Goal: Task Accomplishment & Management: Complete application form

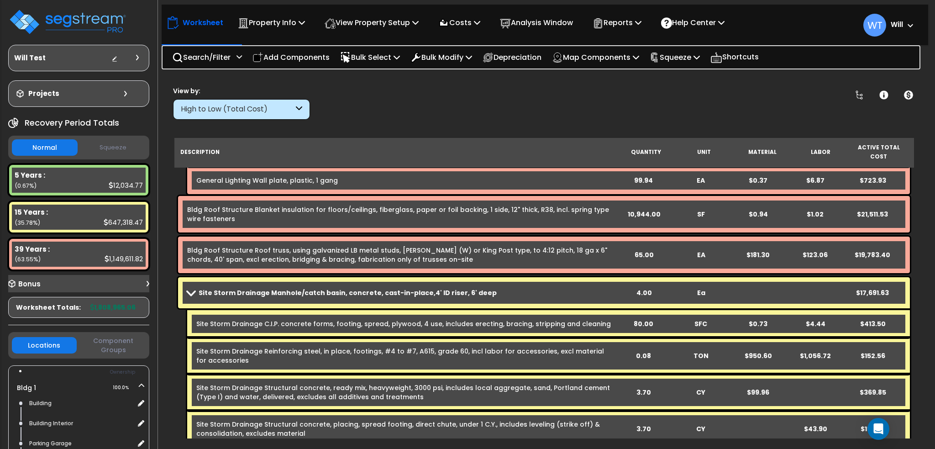
scroll to position [2314, 0]
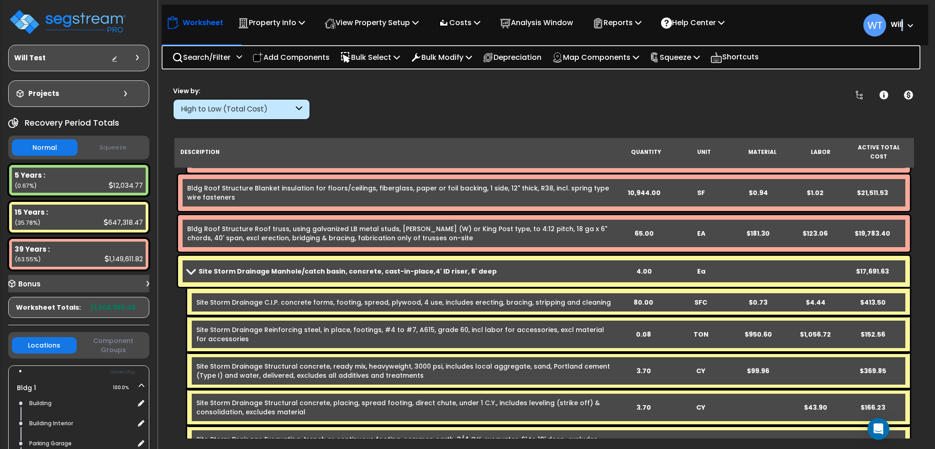
click at [900, 31] on small "Will" at bounding box center [897, 25] width 12 height 12
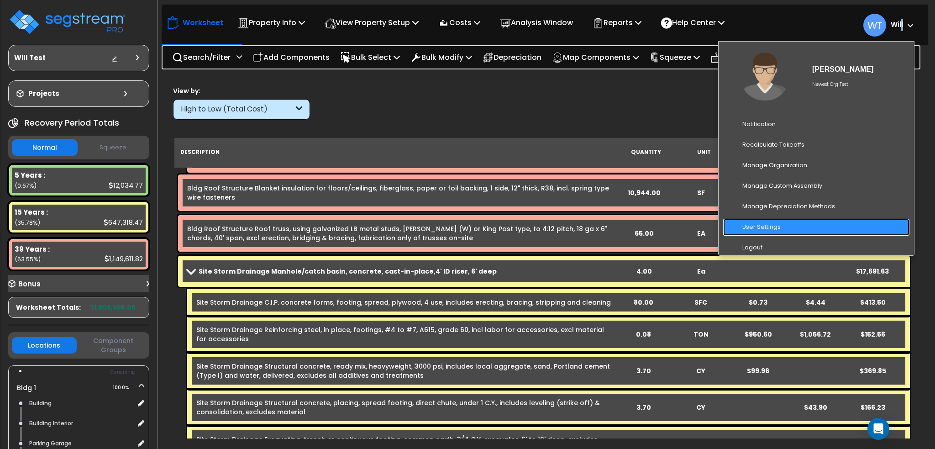
click at [799, 222] on link "User Settings" at bounding box center [817, 227] width 186 height 17
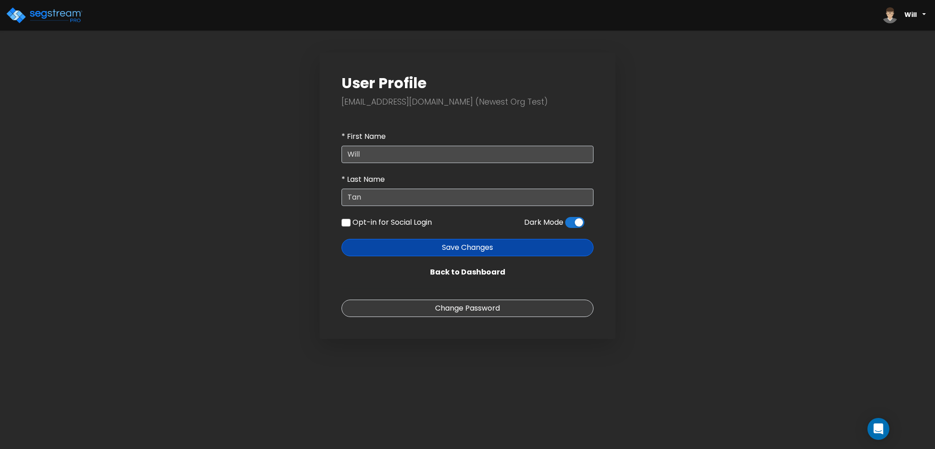
click at [574, 225] on span at bounding box center [574, 222] width 19 height 11
click at [565, 225] on input "checkbox" at bounding box center [565, 225] width 0 height 0
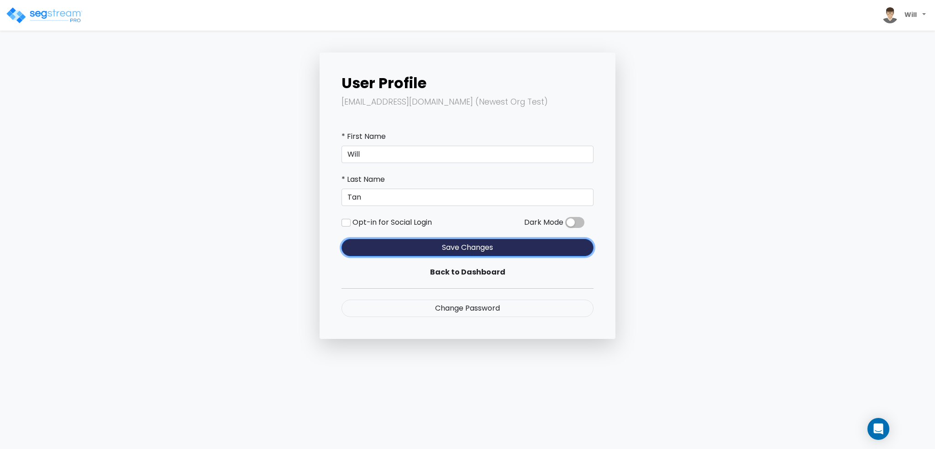
click at [462, 249] on button "Save Changes" at bounding box center [468, 247] width 252 height 17
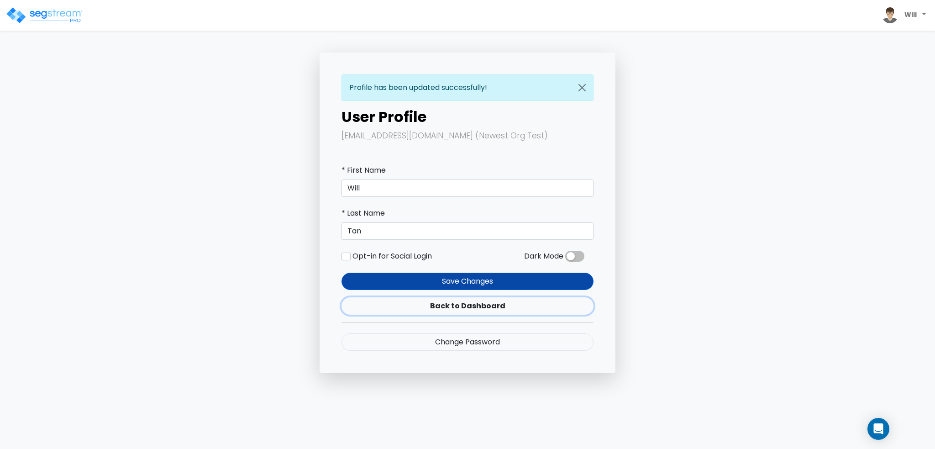
click at [477, 312] on link "Back to Dashboard" at bounding box center [468, 305] width 252 height 17
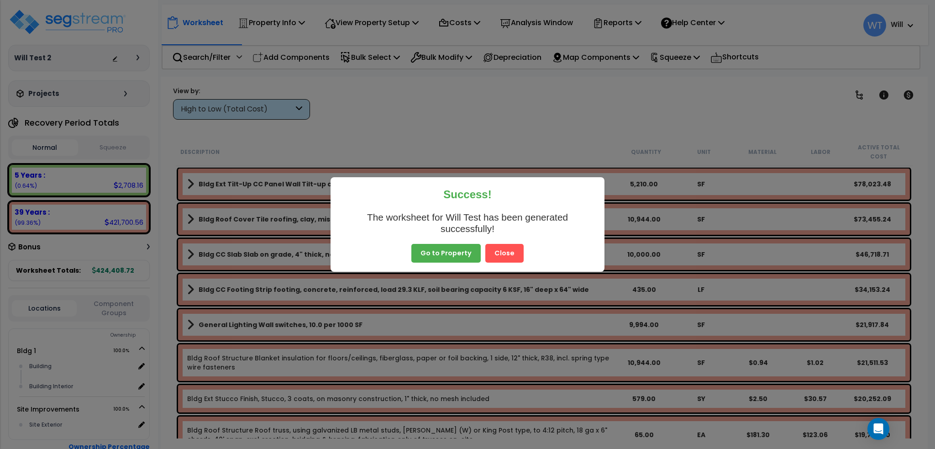
click at [513, 254] on button "Close" at bounding box center [505, 253] width 38 height 19
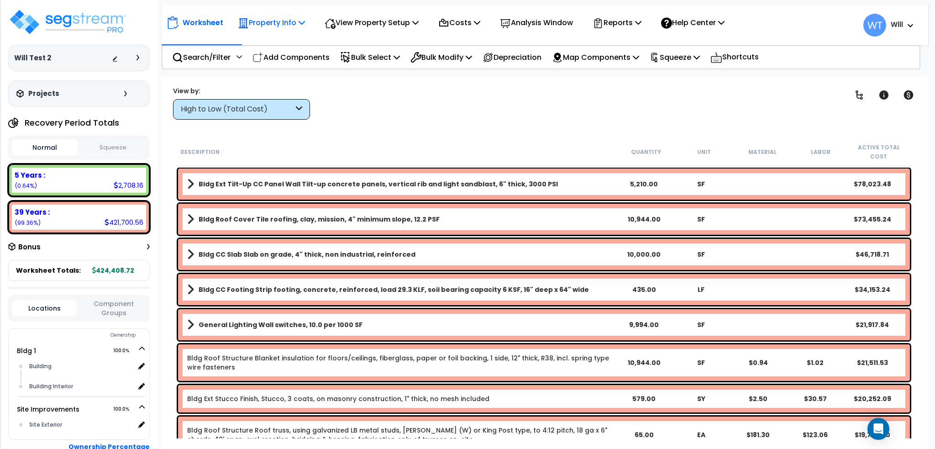
click at [301, 19] on icon at bounding box center [302, 22] width 6 height 7
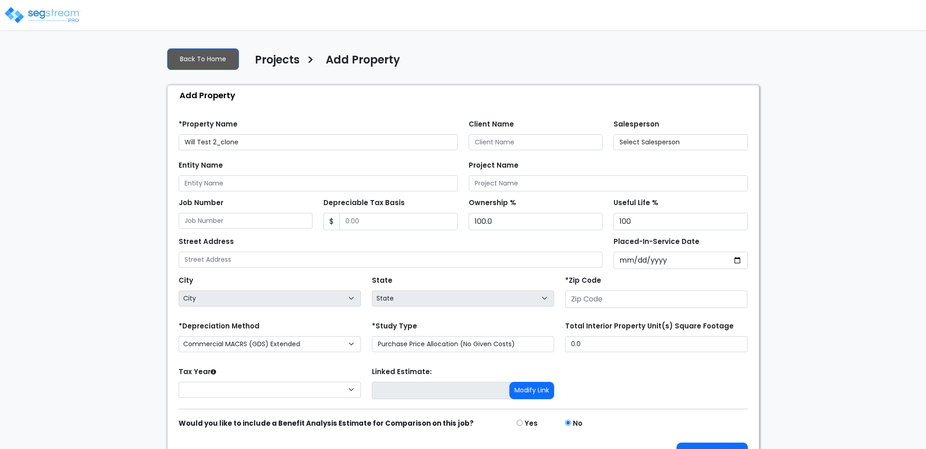
type input "80206"
select select "CO"
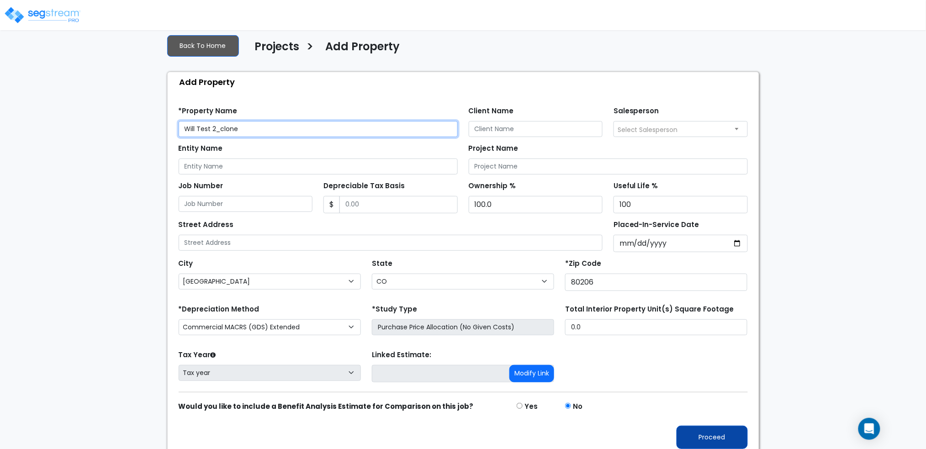
scroll to position [21, 0]
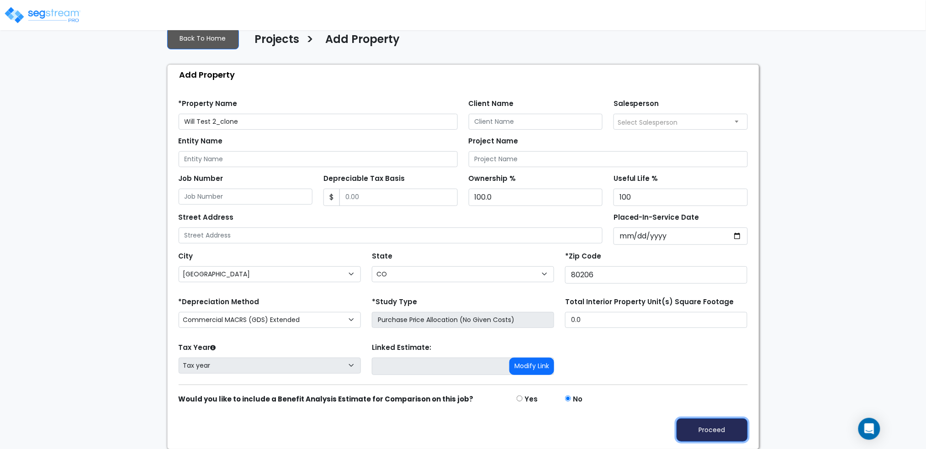
click at [733, 423] on button "Proceed" at bounding box center [711, 429] width 71 height 23
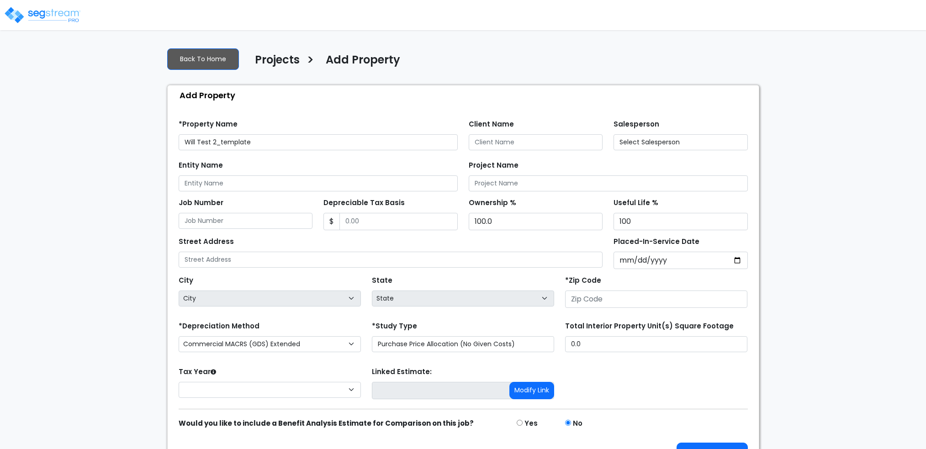
type input "80206"
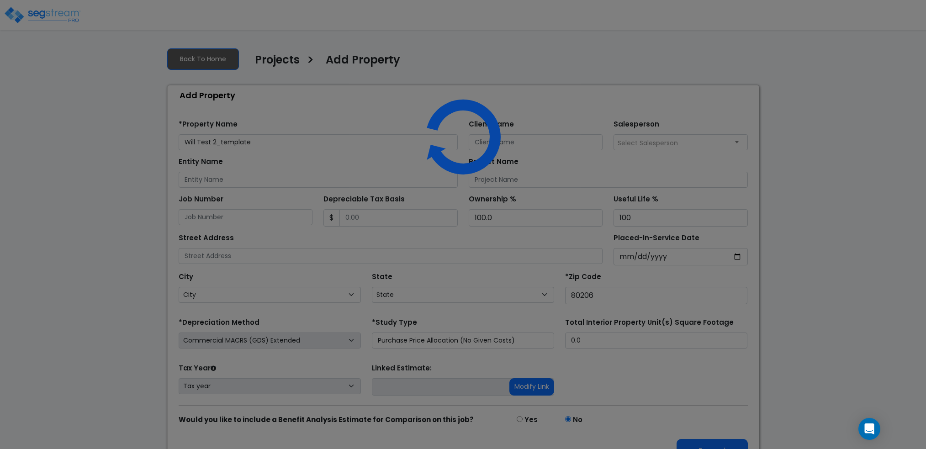
select select "CO"
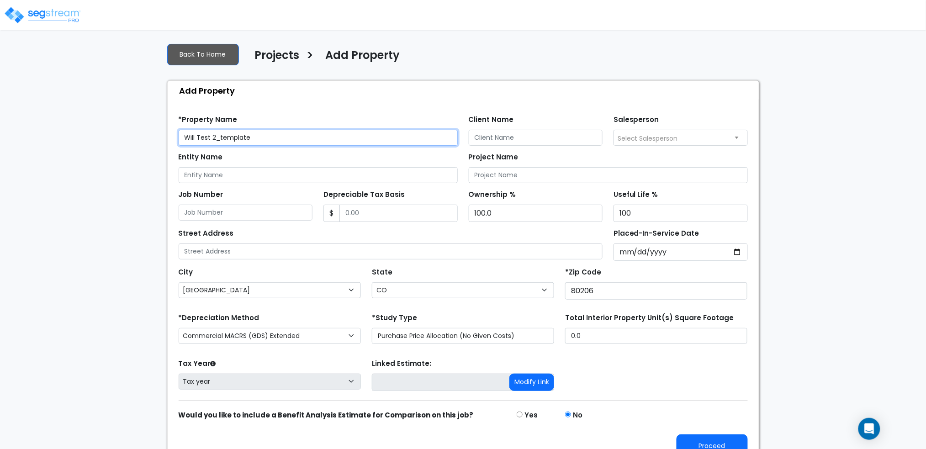
scroll to position [21, 0]
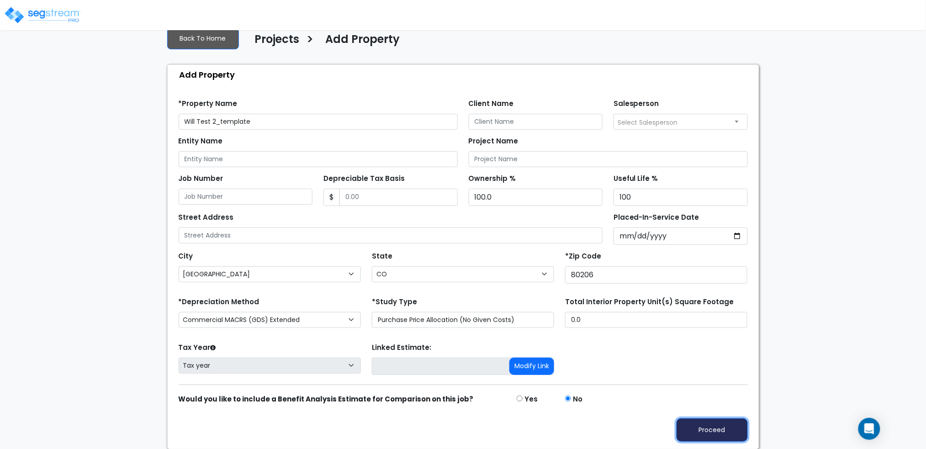
click at [715, 421] on button "Proceed" at bounding box center [711, 429] width 71 height 23
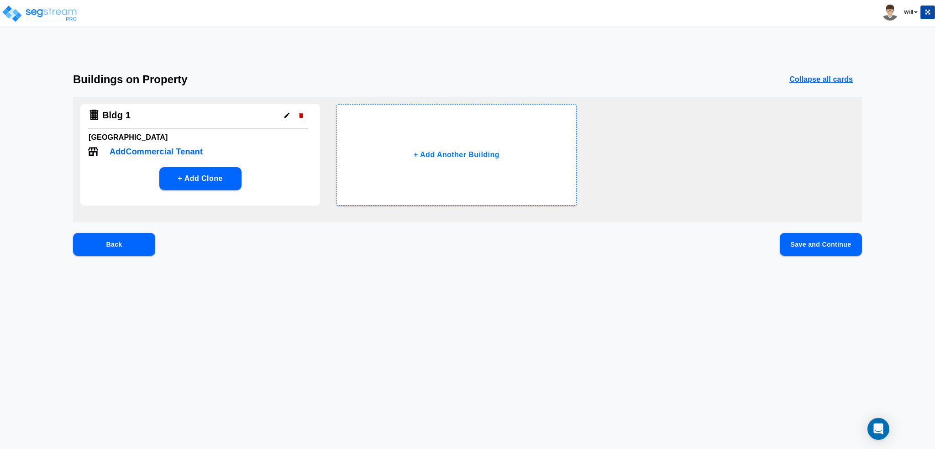
click at [787, 238] on button "Save and Continue" at bounding box center [821, 244] width 82 height 23
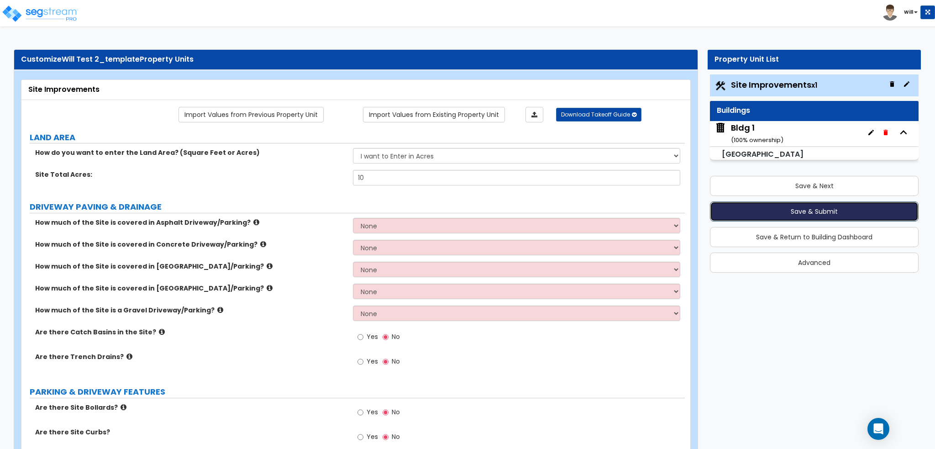
click at [771, 210] on button "Save & Submit" at bounding box center [814, 211] width 209 height 20
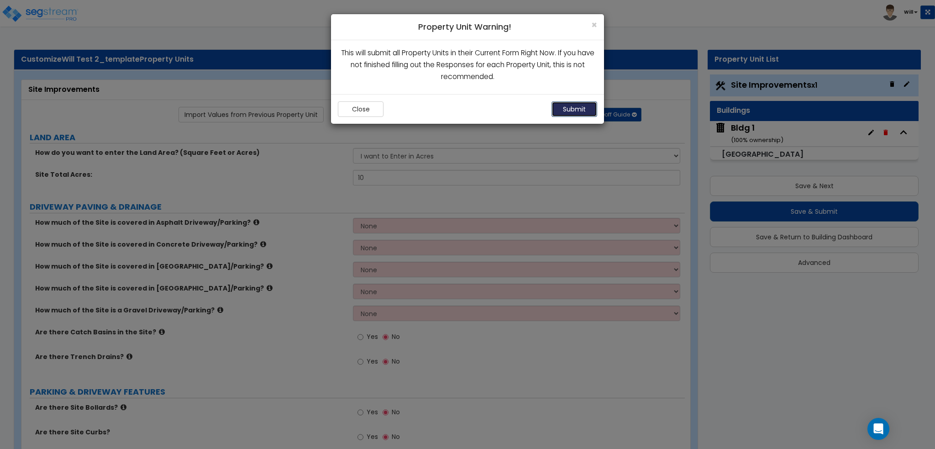
click at [576, 106] on button "Submit" at bounding box center [575, 109] width 46 height 16
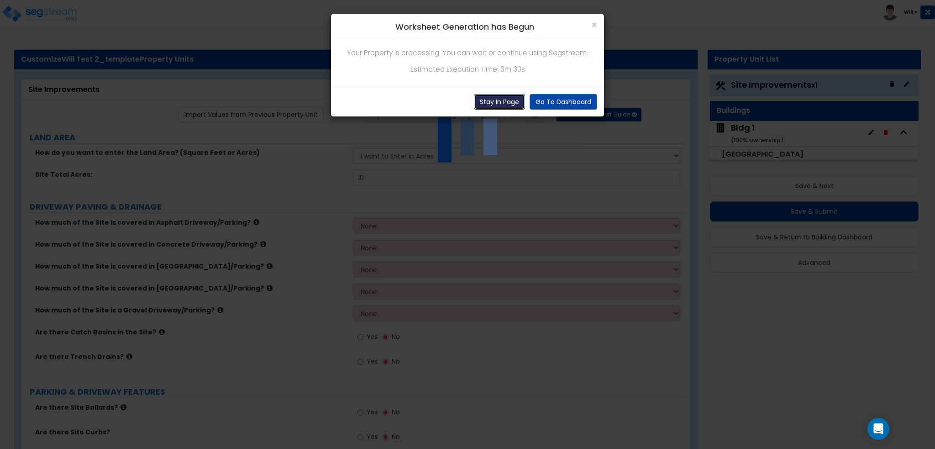
click at [505, 95] on button "Stay In Page" at bounding box center [499, 102] width 51 height 16
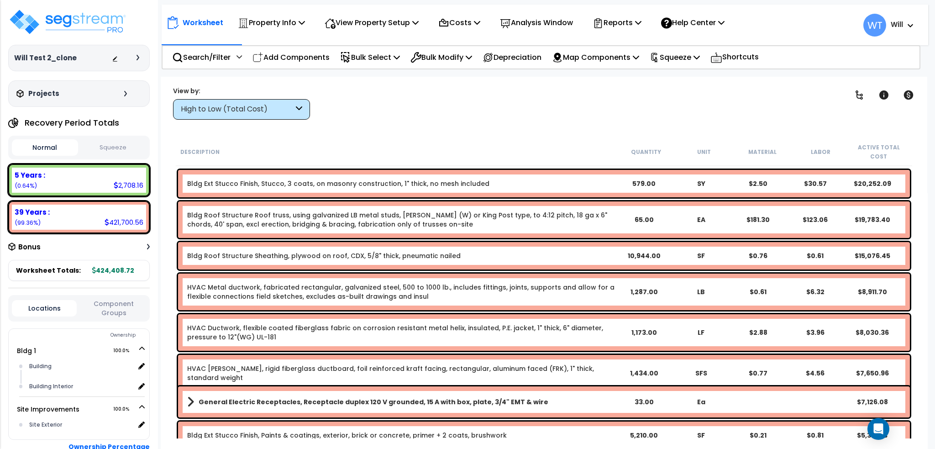
scroll to position [243, 0]
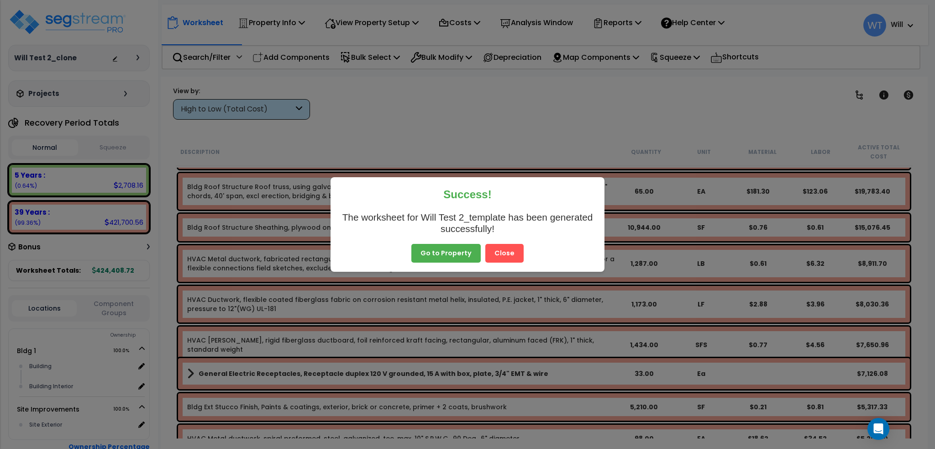
click at [504, 262] on button "Close" at bounding box center [505, 253] width 38 height 19
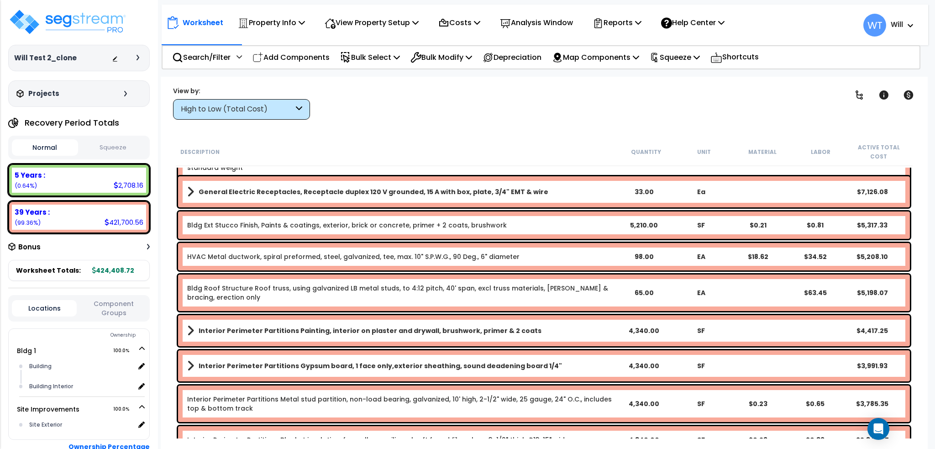
scroll to position [426, 0]
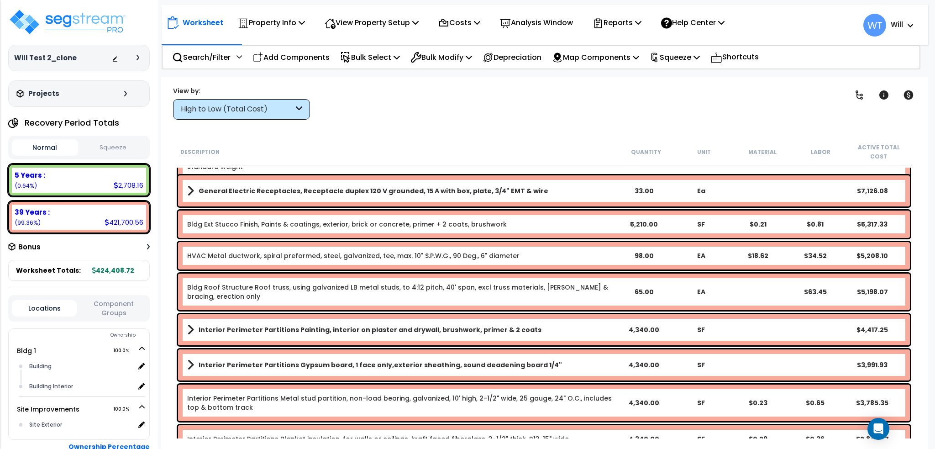
click at [248, 116] on div "High to Low (Total Cost)" at bounding box center [241, 109] width 137 height 21
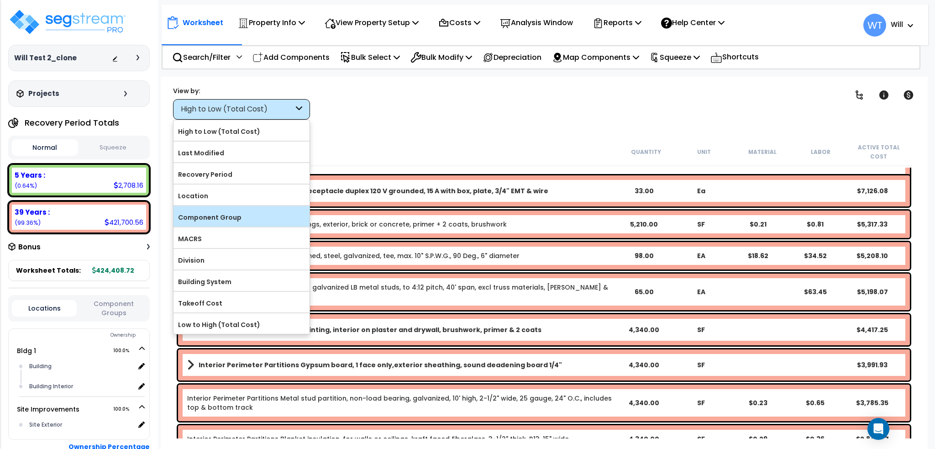
click at [226, 218] on label "Component Group" at bounding box center [242, 218] width 136 height 14
click at [0, 0] on input "Component Group" at bounding box center [0, 0] width 0 height 0
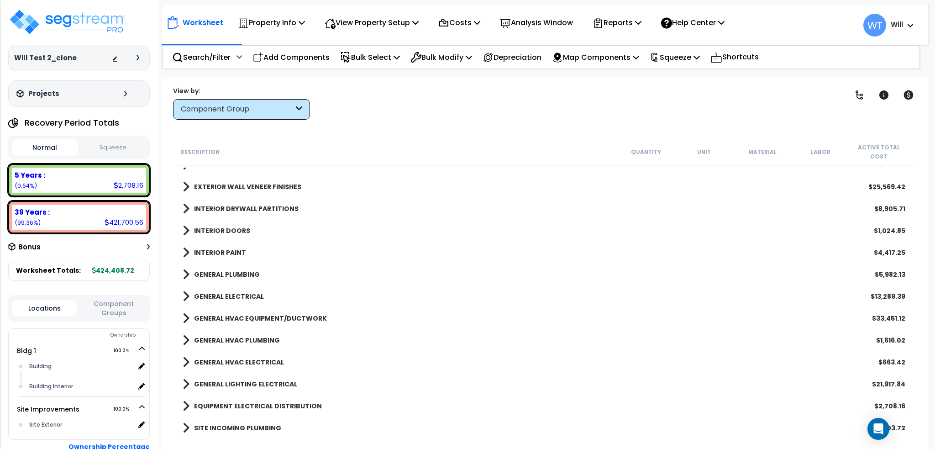
scroll to position [183, 0]
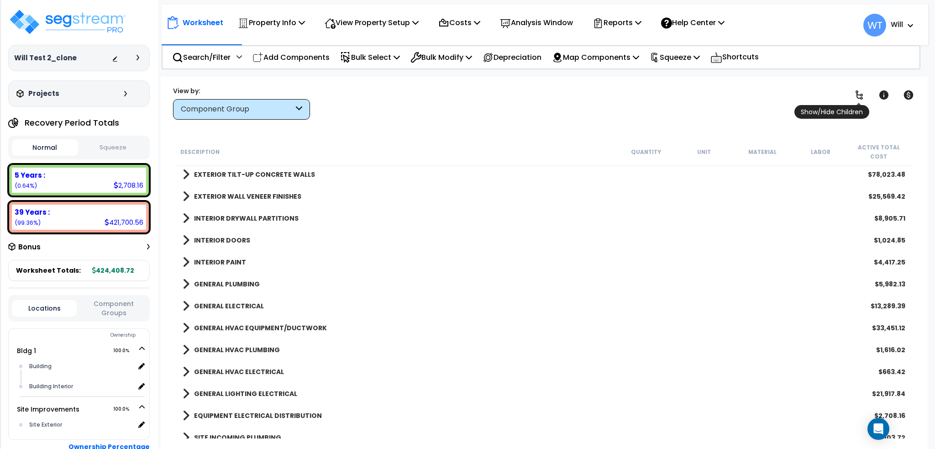
click at [854, 96] on icon at bounding box center [859, 95] width 11 height 11
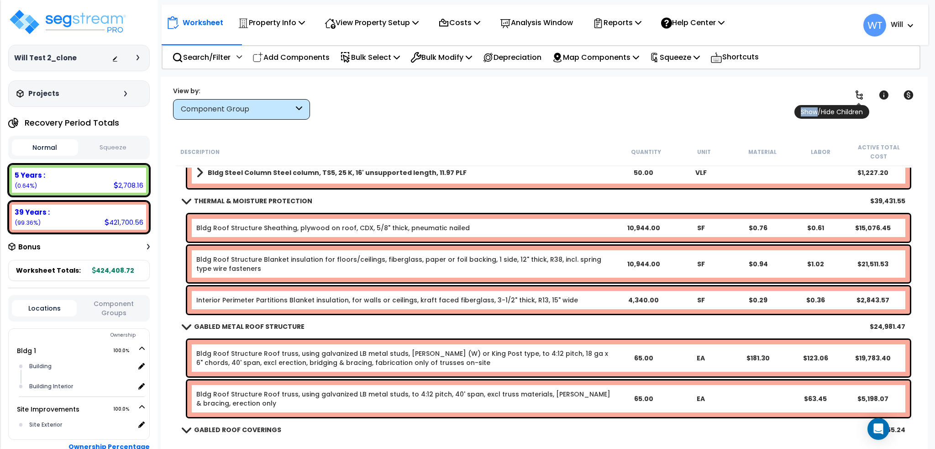
click at [854, 96] on icon at bounding box center [859, 95] width 11 height 11
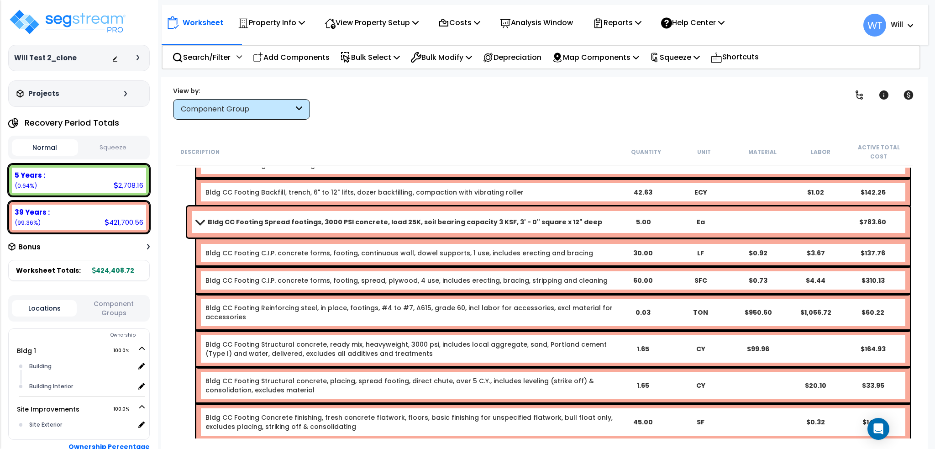
scroll to position [365, 0]
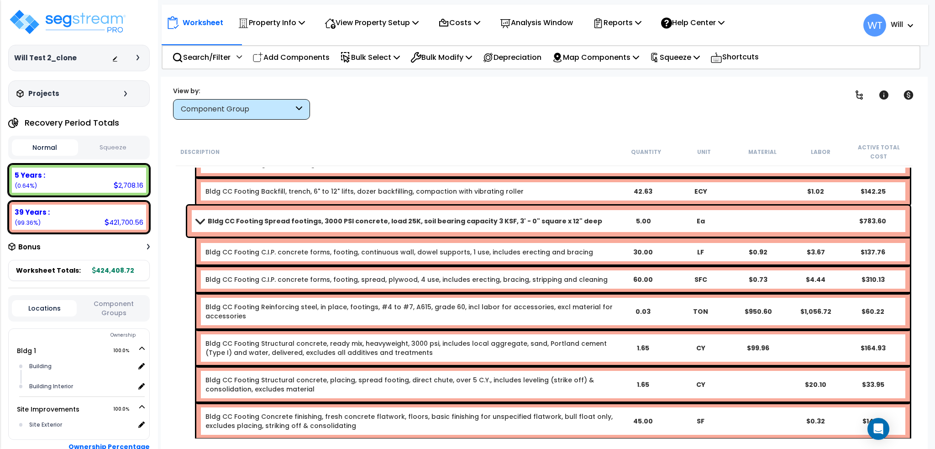
click at [259, 108] on div "Component Group" at bounding box center [237, 109] width 113 height 11
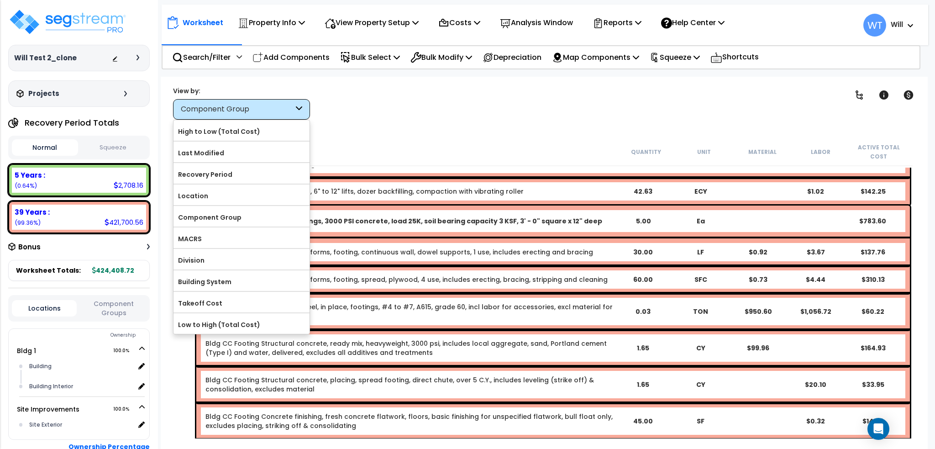
click at [244, 127] on label "High to Low (Total Cost)" at bounding box center [242, 132] width 136 height 14
click at [0, 0] on input "High to Low (Total Cost)" at bounding box center [0, 0] width 0 height 0
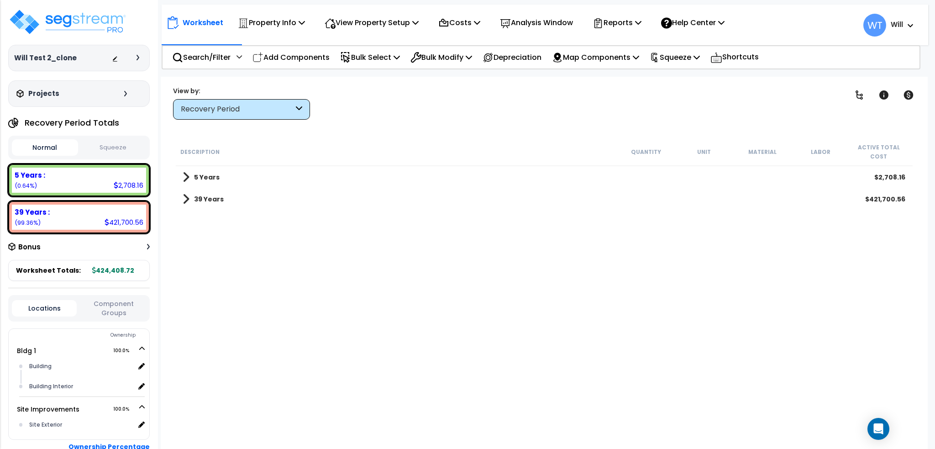
scroll to position [0, 0]
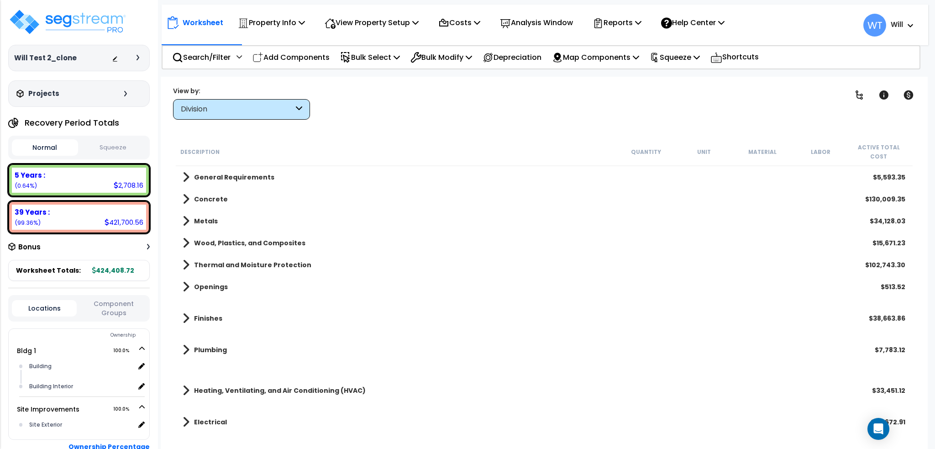
click at [291, 108] on div "Division" at bounding box center [237, 109] width 113 height 11
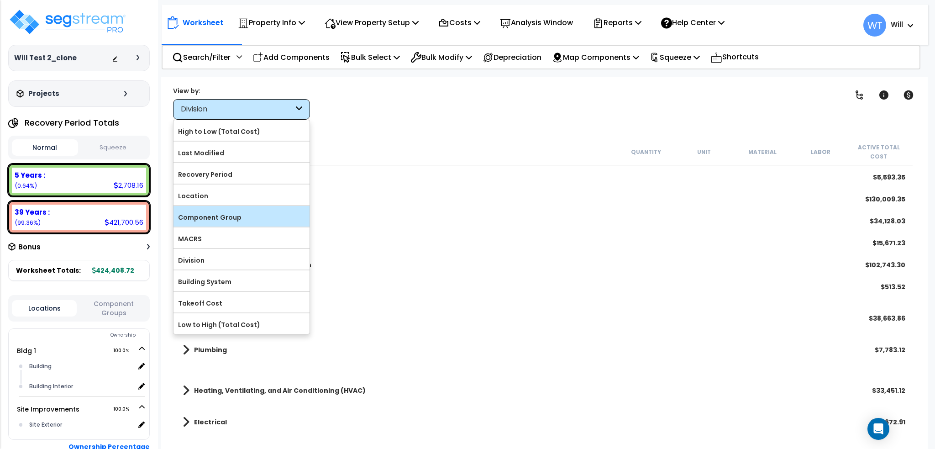
click at [273, 210] on div "Component Group" at bounding box center [242, 216] width 136 height 21
click at [263, 215] on label "Component Group" at bounding box center [242, 218] width 136 height 14
click at [0, 0] on input "Component Group" at bounding box center [0, 0] width 0 height 0
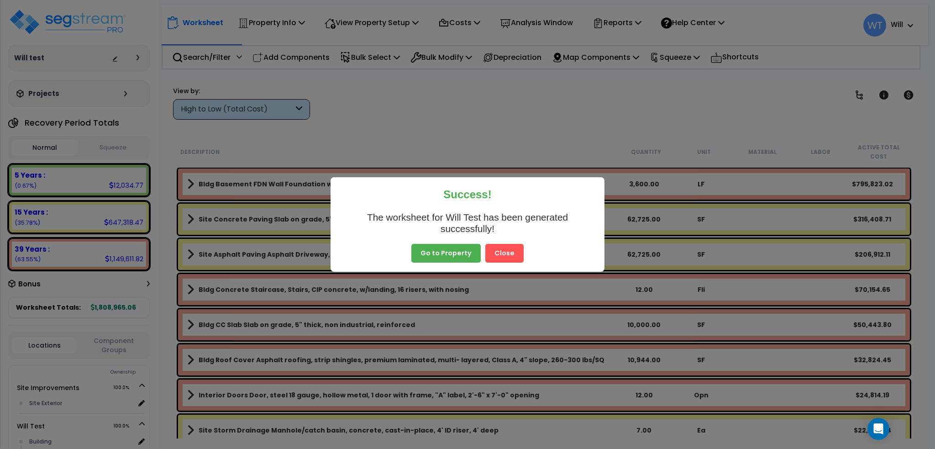
click at [503, 250] on button "Close" at bounding box center [505, 253] width 38 height 19
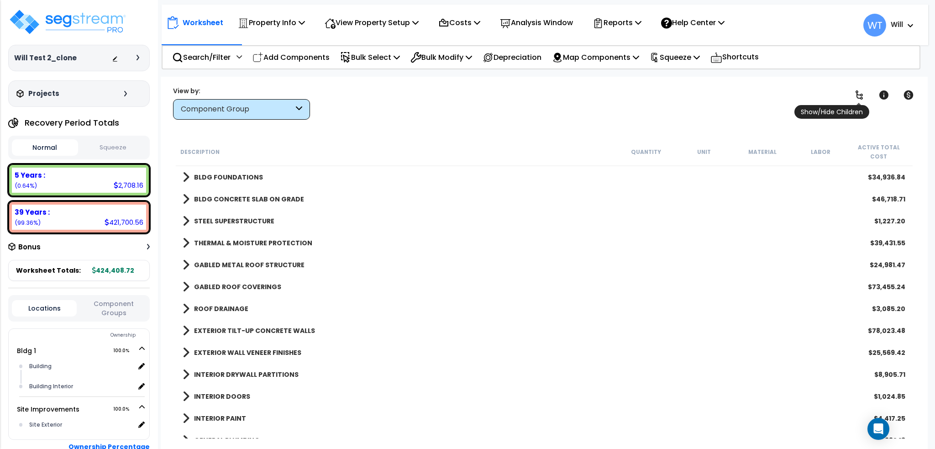
click at [866, 101] on link at bounding box center [860, 95] width 20 height 20
click at [866, 97] on link at bounding box center [860, 95] width 20 height 20
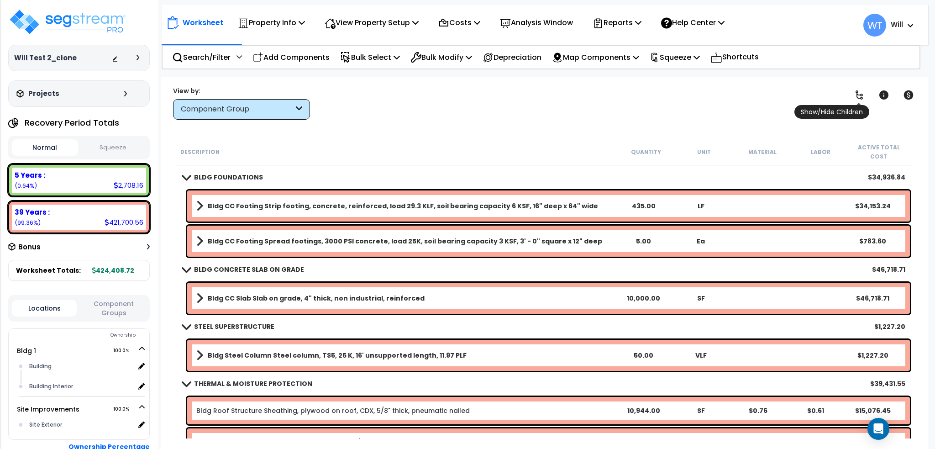
click at [863, 100] on icon at bounding box center [859, 95] width 11 height 11
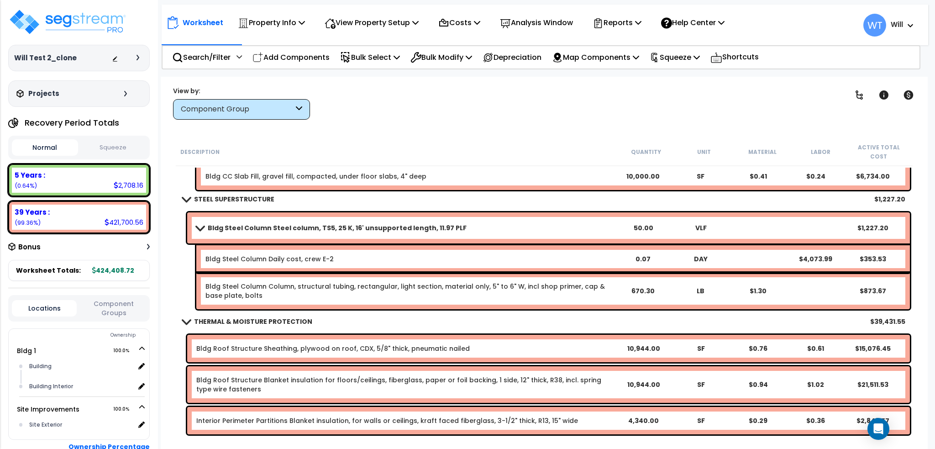
scroll to position [1157, 0]
